Goal: Find specific page/section: Find specific page/section

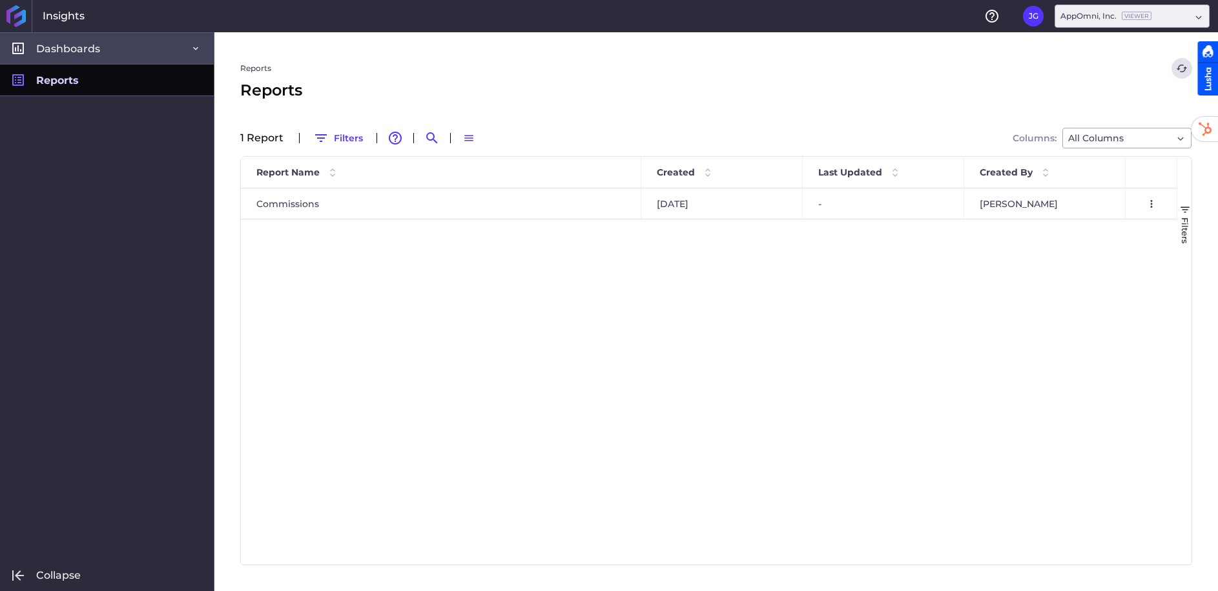
click at [99, 56] on link "Dashboards" at bounding box center [107, 48] width 214 height 32
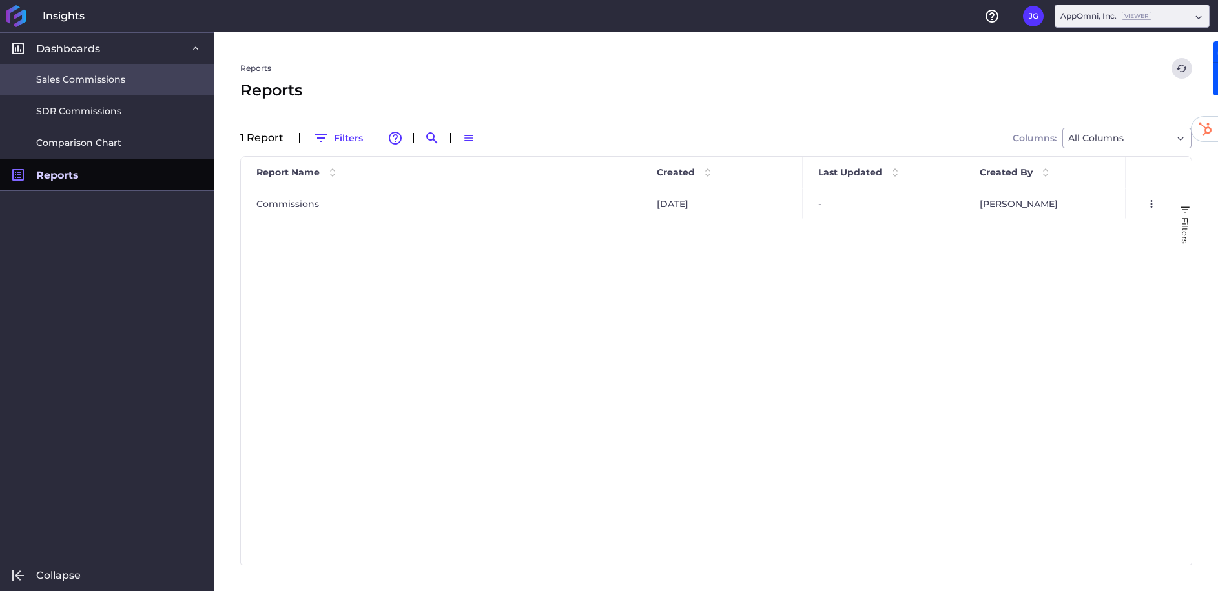
click at [82, 82] on span "Sales Commissions" at bounding box center [80, 80] width 89 height 14
